Goal: Task Accomplishment & Management: Manage account settings

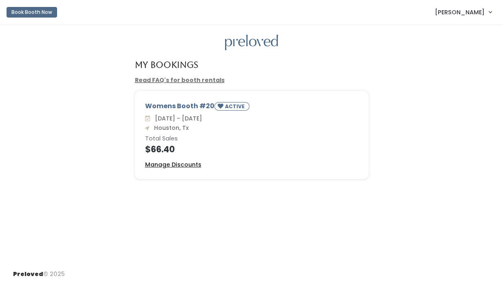
click at [159, 163] on u "Manage Discounts" at bounding box center [173, 164] width 56 height 8
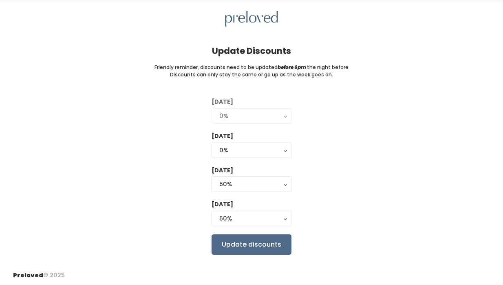
scroll to position [23, 0]
click at [286, 118] on button "0%" at bounding box center [252, 117] width 80 height 16
click at [286, 150] on button "0%" at bounding box center [252, 151] width 80 height 16
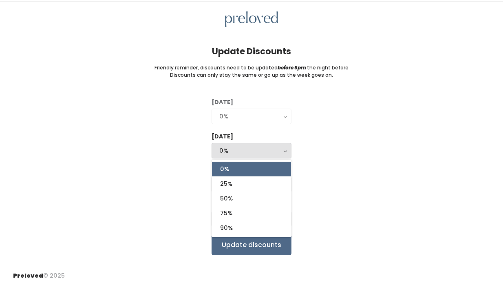
click at [369, 133] on div "Tuesday 0% 25% 50% 75% 90% 0% 0% 25% 50% 75% 90% Wednesday 0% 25% 50% 75% 90% 0…" at bounding box center [251, 176] width 477 height 157
